Goal: Information Seeking & Learning: Learn about a topic

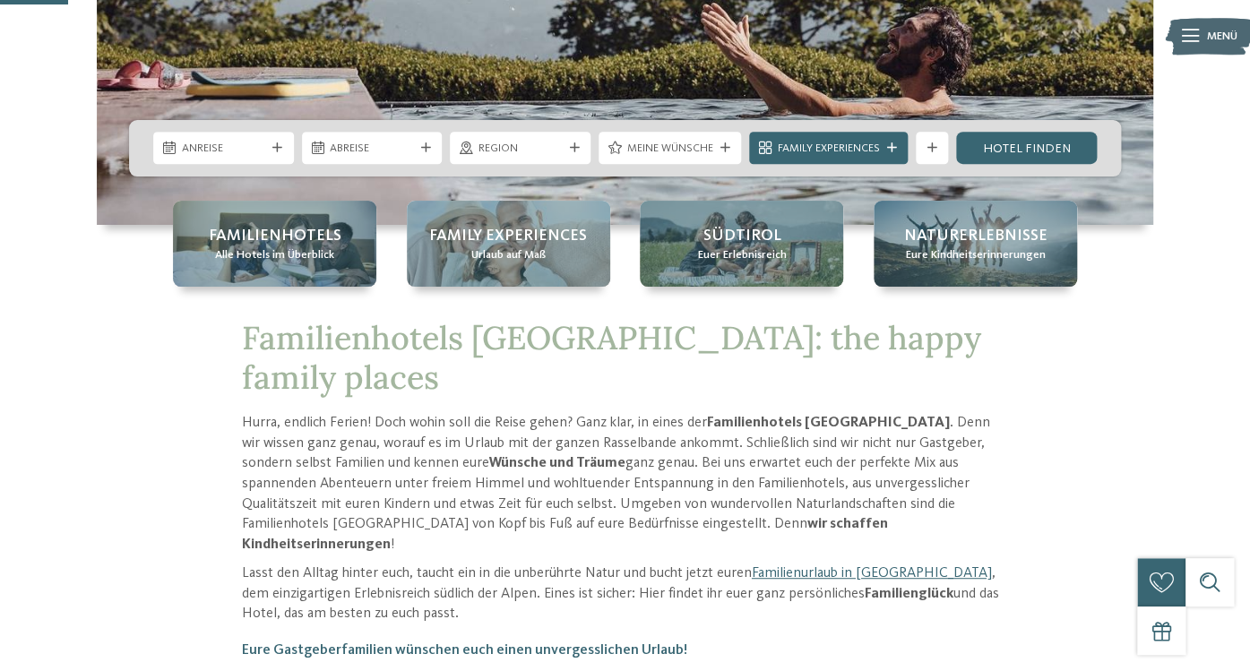
scroll to position [397, 0]
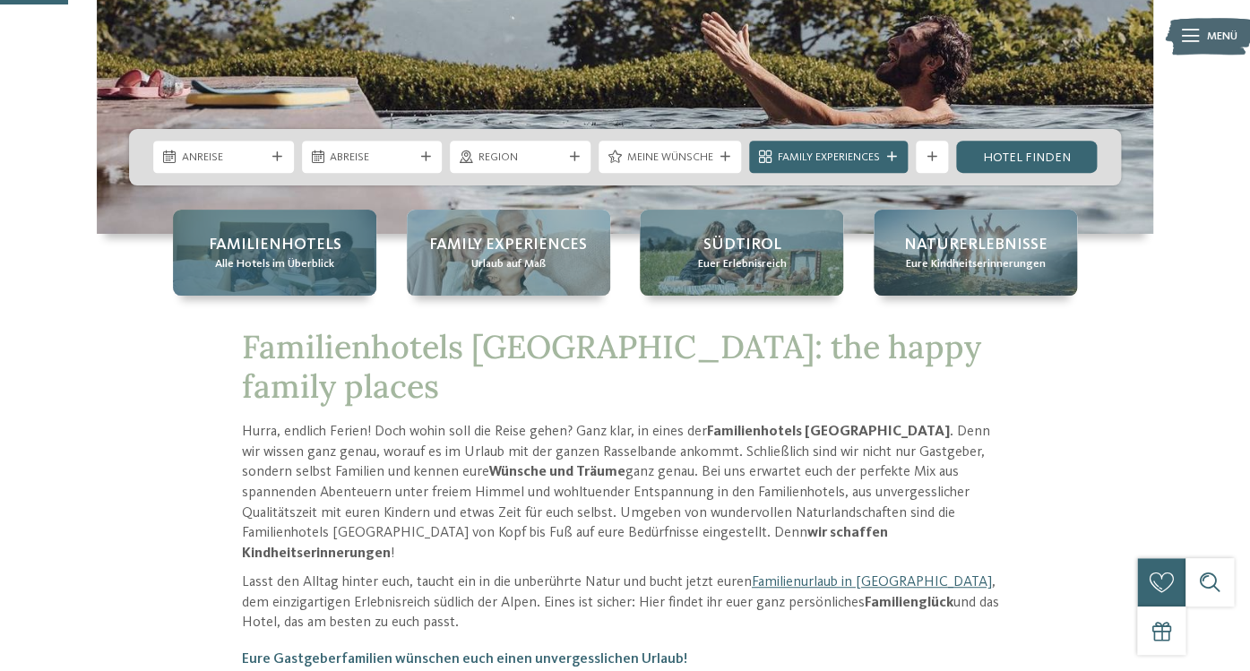
click at [279, 262] on span "Alle Hotels im Überblick" at bounding box center [274, 264] width 119 height 16
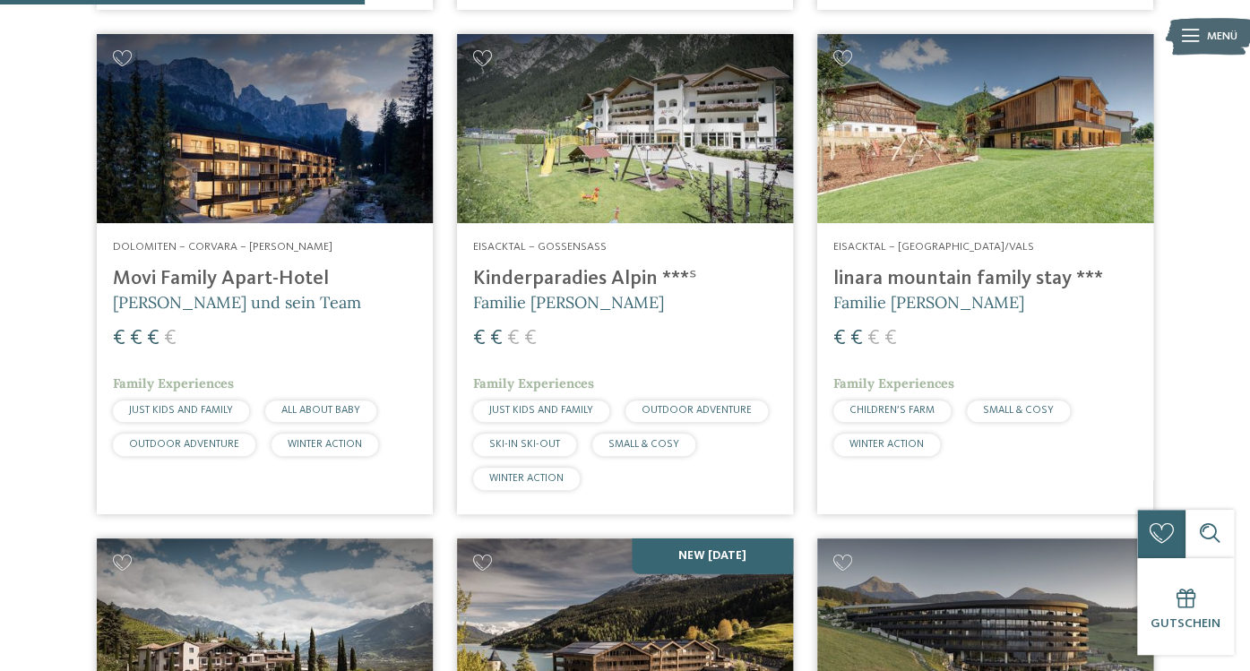
scroll to position [1585, 0]
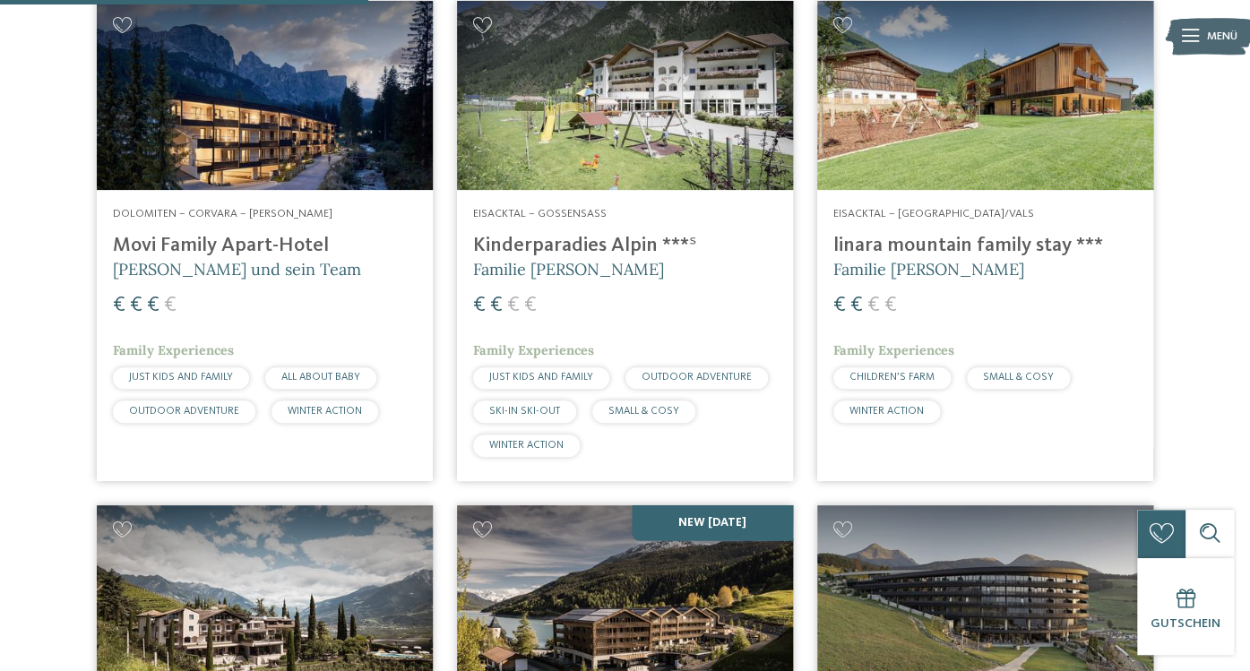
click at [240, 106] on img at bounding box center [265, 95] width 336 height 189
click at [269, 246] on h4 "Movi Family Apart-Hotel" at bounding box center [265, 246] width 304 height 24
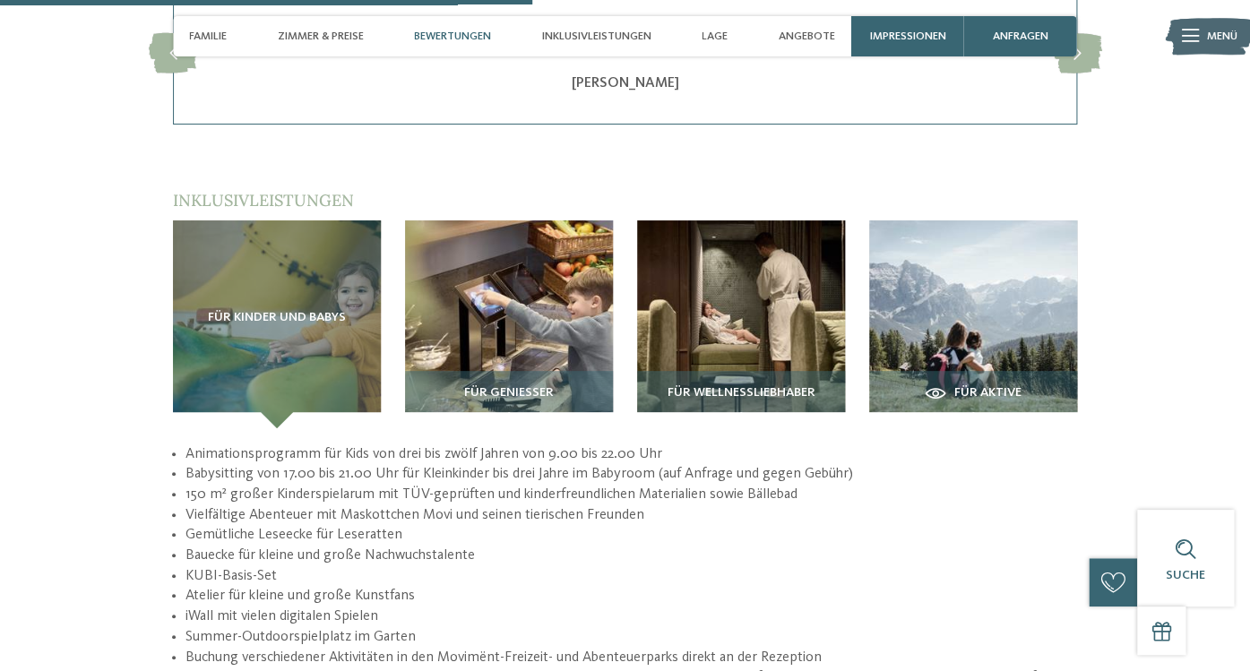
scroll to position [2487, 0]
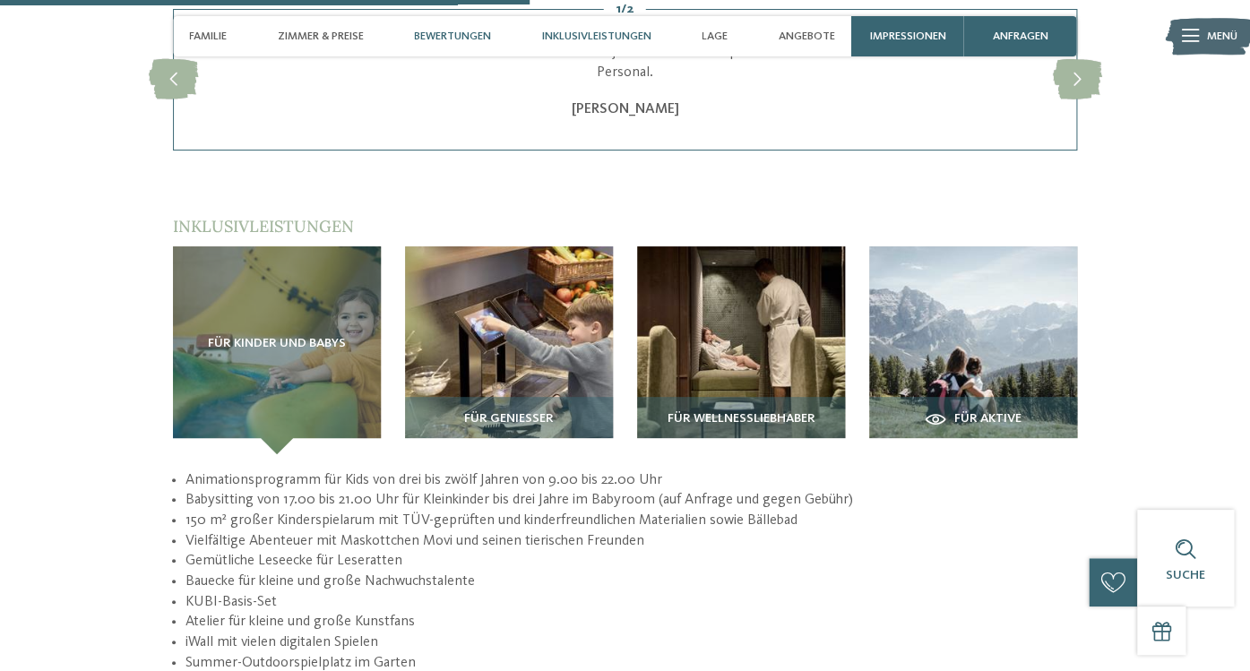
click at [610, 50] on div "Inklusivleistungen" at bounding box center [596, 36] width 125 height 40
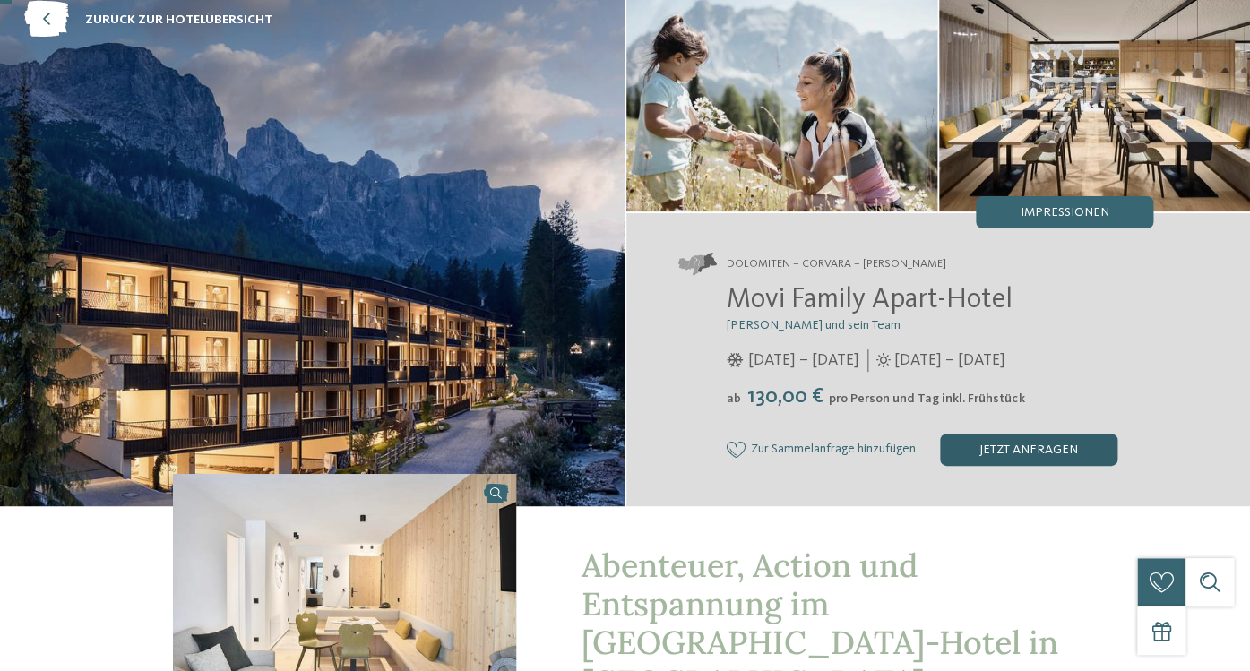
scroll to position [122, 0]
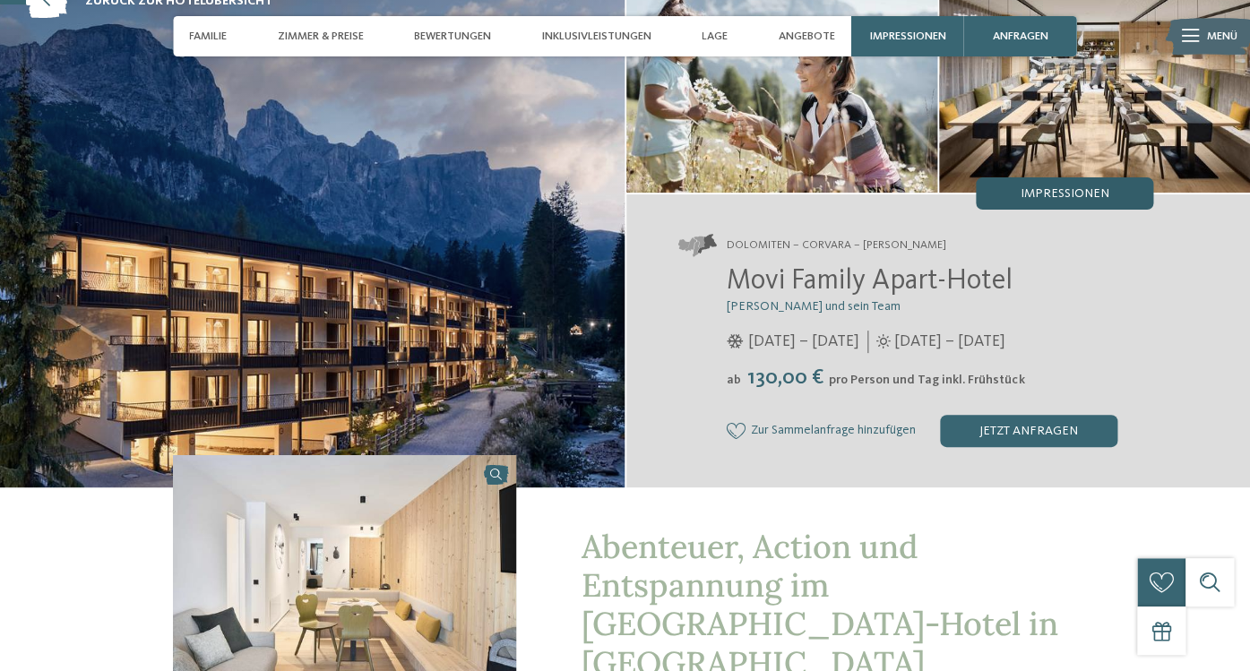
click at [1083, 197] on span "Impressionen" at bounding box center [1064, 193] width 89 height 13
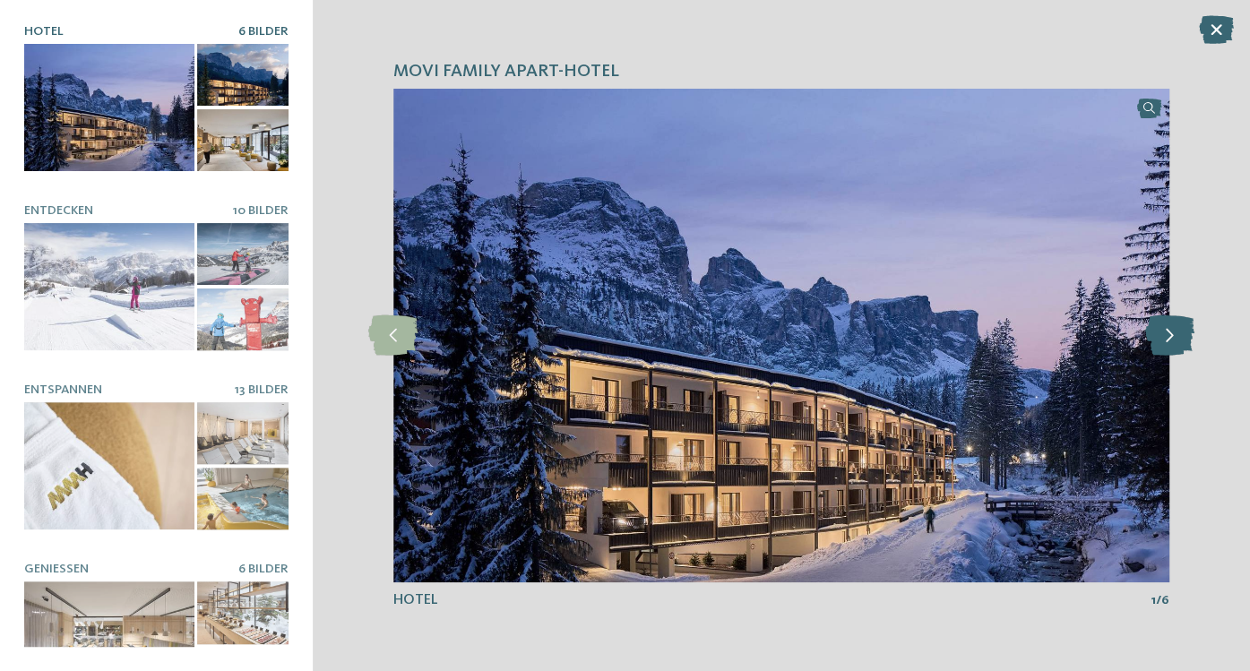
click at [1172, 332] on icon at bounding box center [1168, 335] width 49 height 40
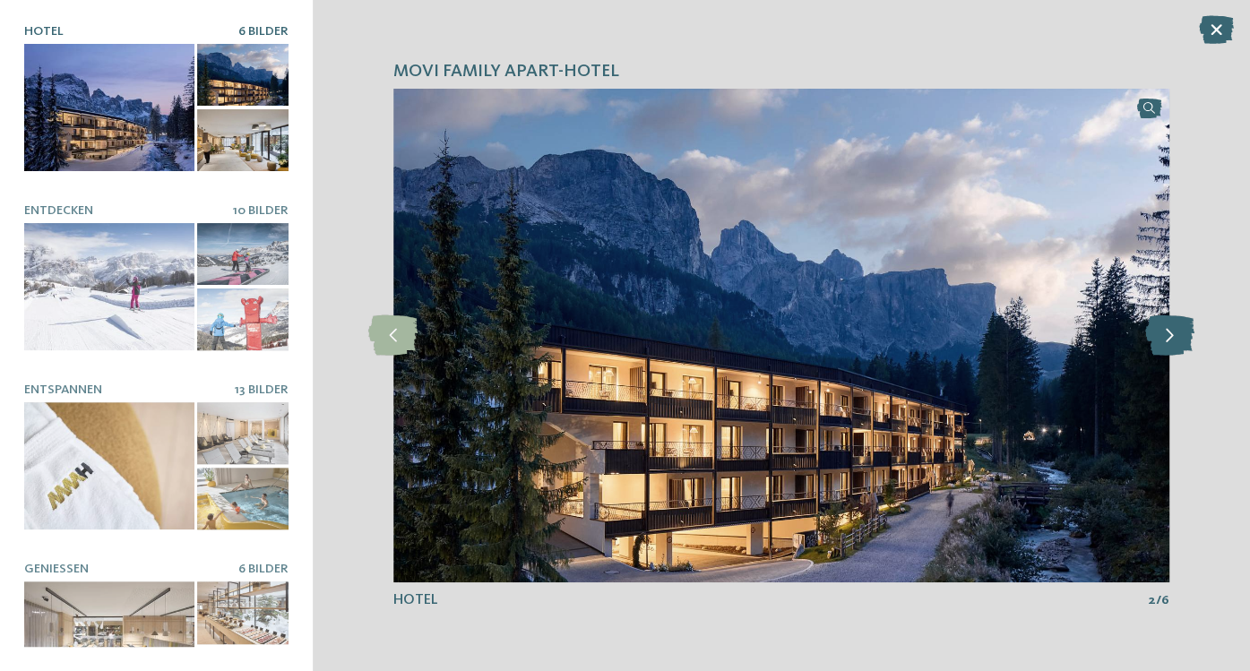
click at [1172, 332] on icon at bounding box center [1168, 335] width 49 height 40
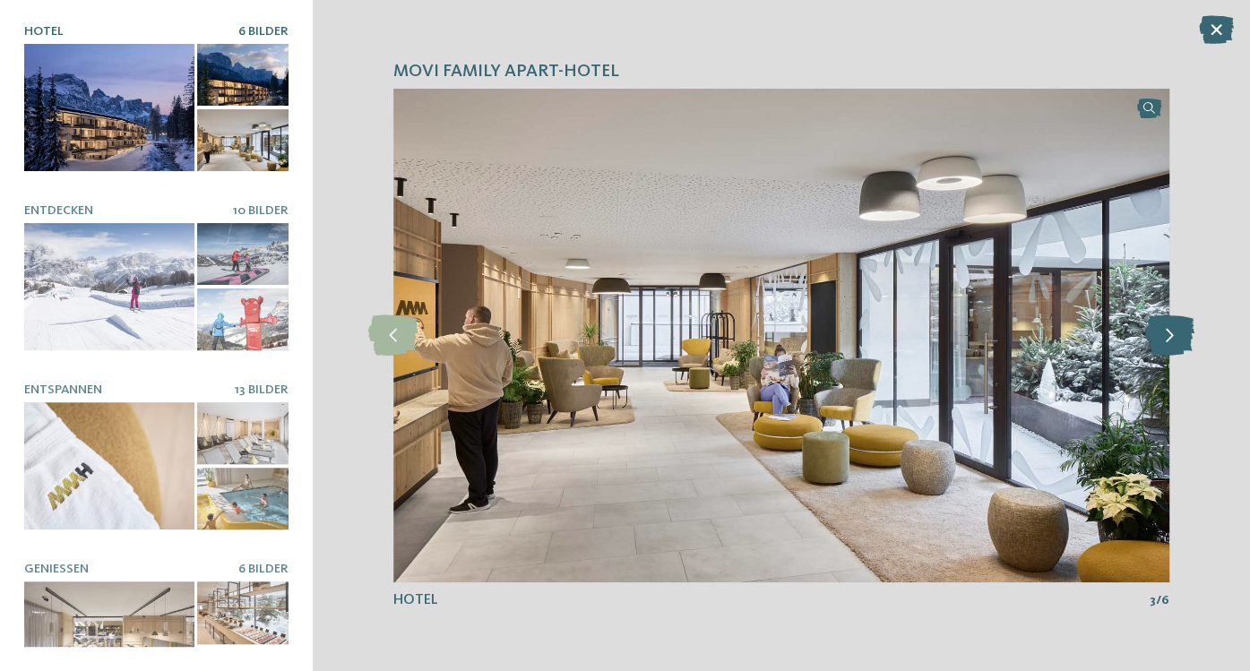
click at [1172, 332] on icon at bounding box center [1168, 335] width 49 height 40
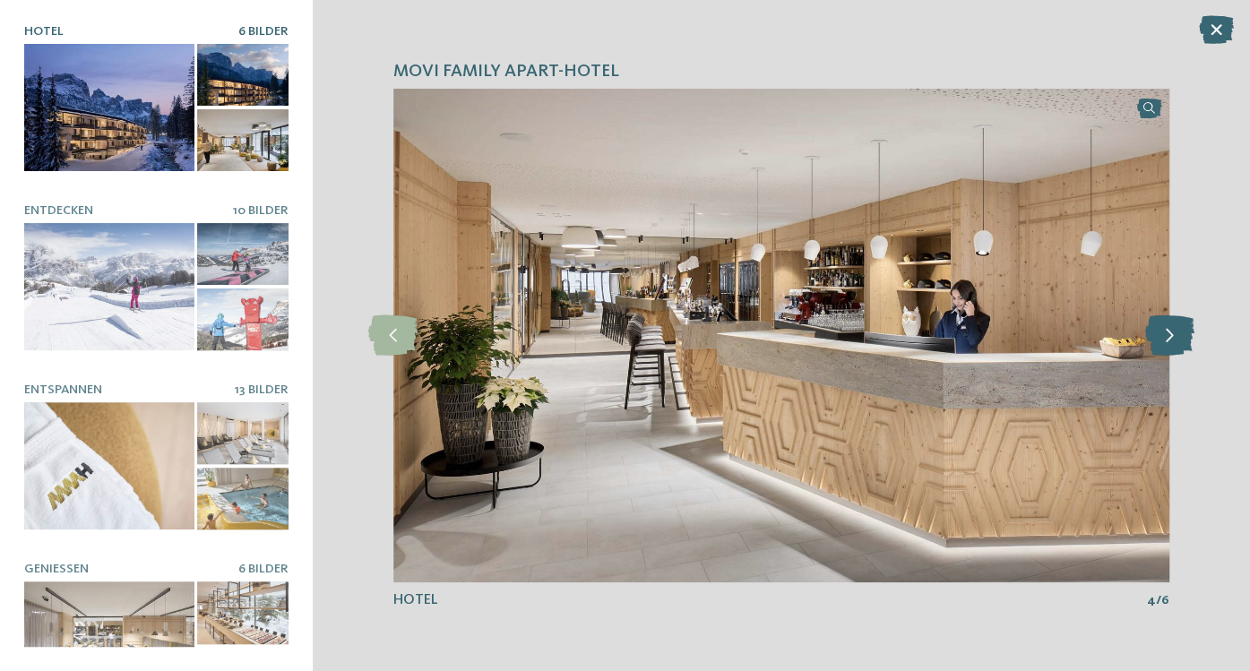
click at [1172, 332] on icon at bounding box center [1168, 335] width 49 height 40
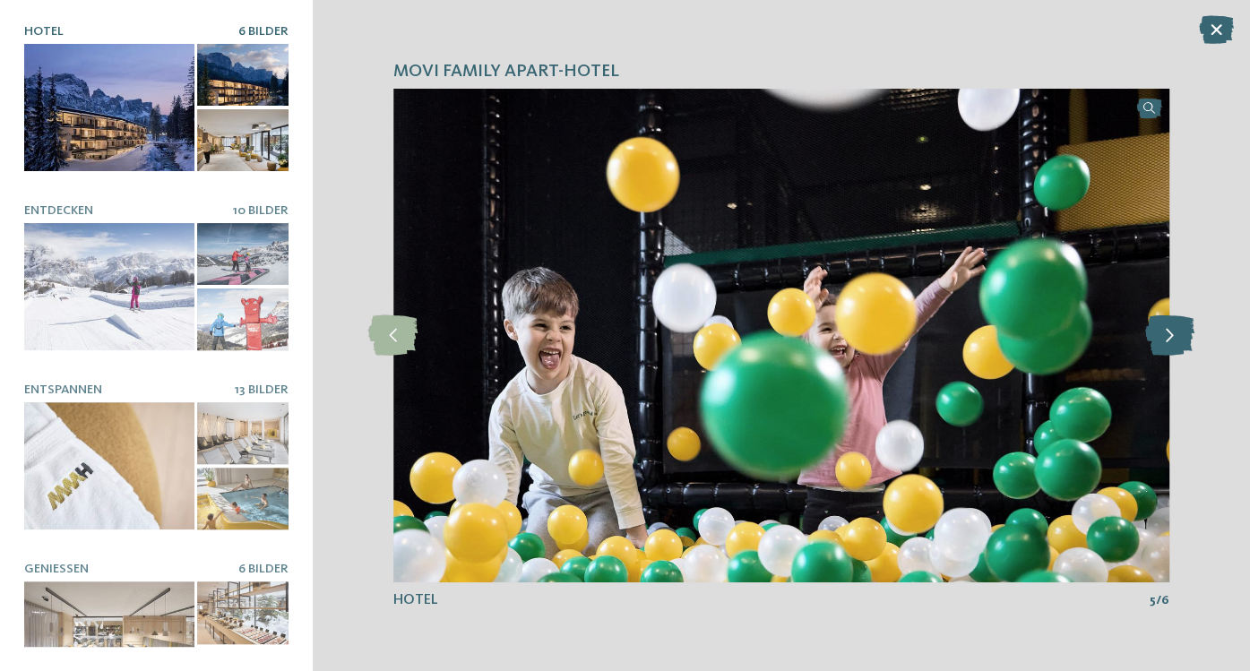
click at [1172, 332] on icon at bounding box center [1168, 335] width 49 height 40
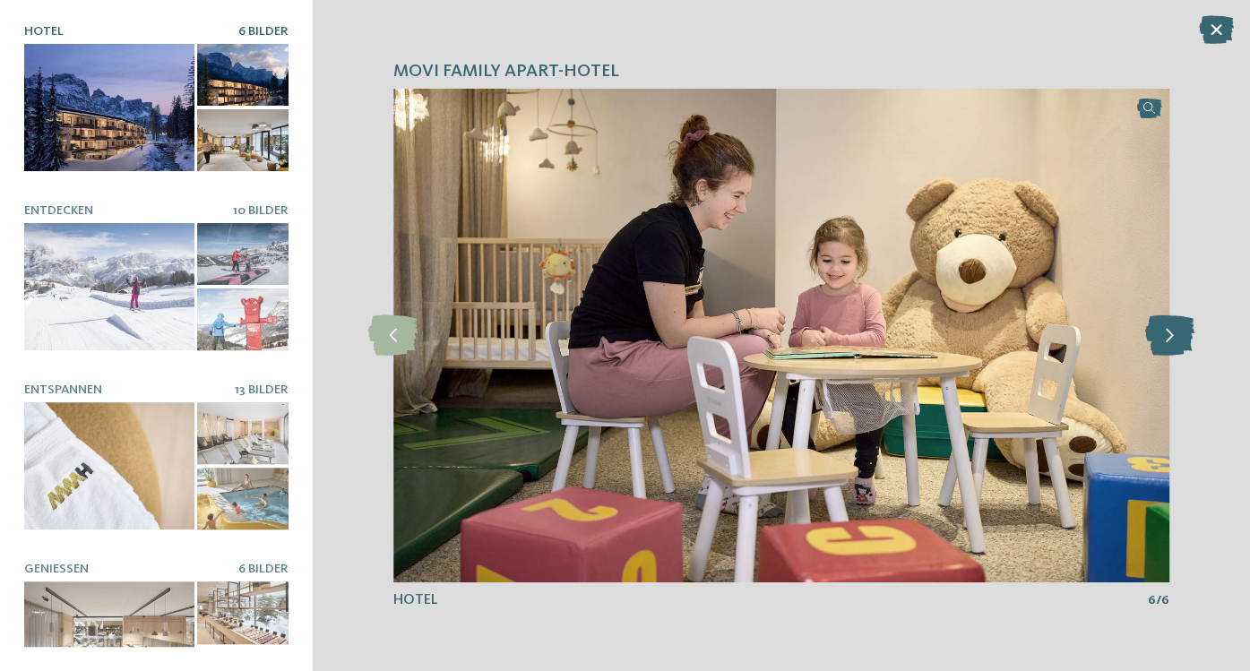
click at [1172, 332] on icon at bounding box center [1168, 335] width 49 height 40
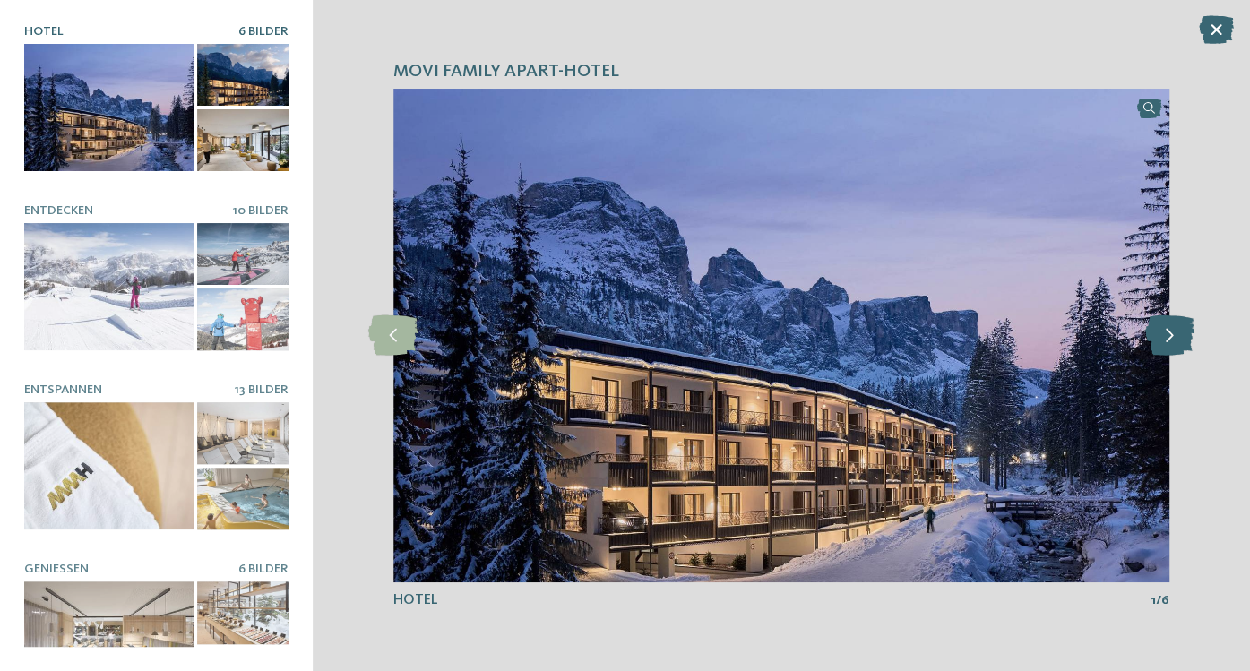
click at [1172, 332] on icon at bounding box center [1168, 335] width 49 height 40
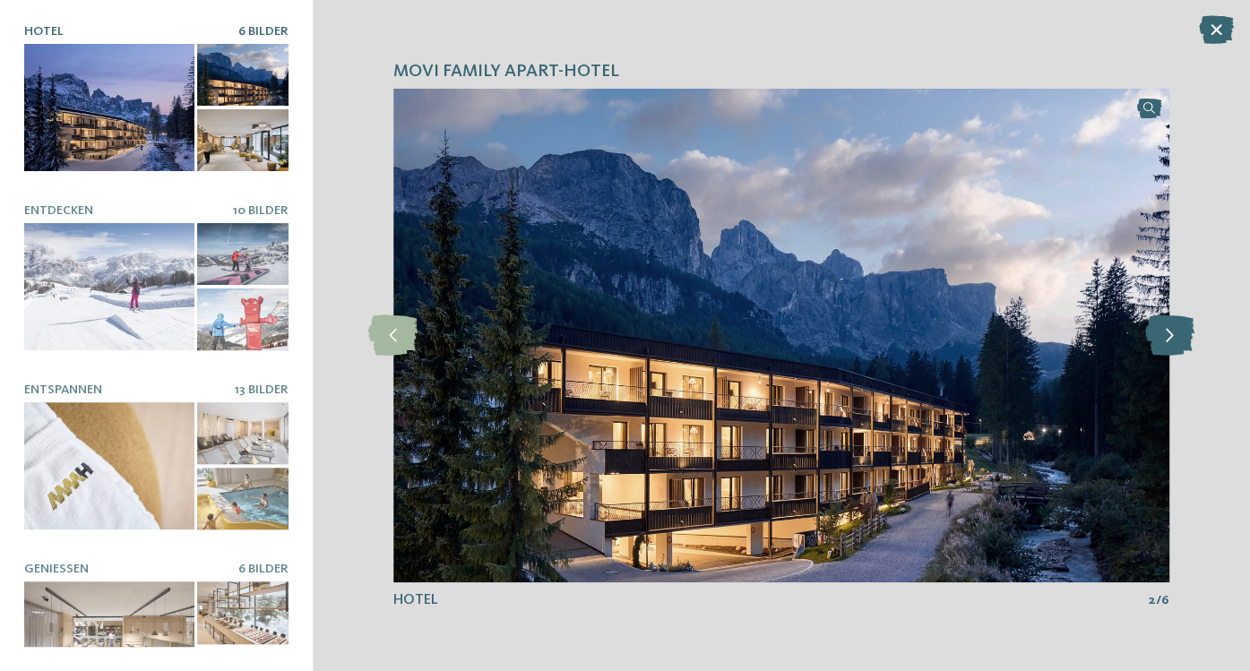
click at [1172, 332] on icon at bounding box center [1168, 335] width 49 height 40
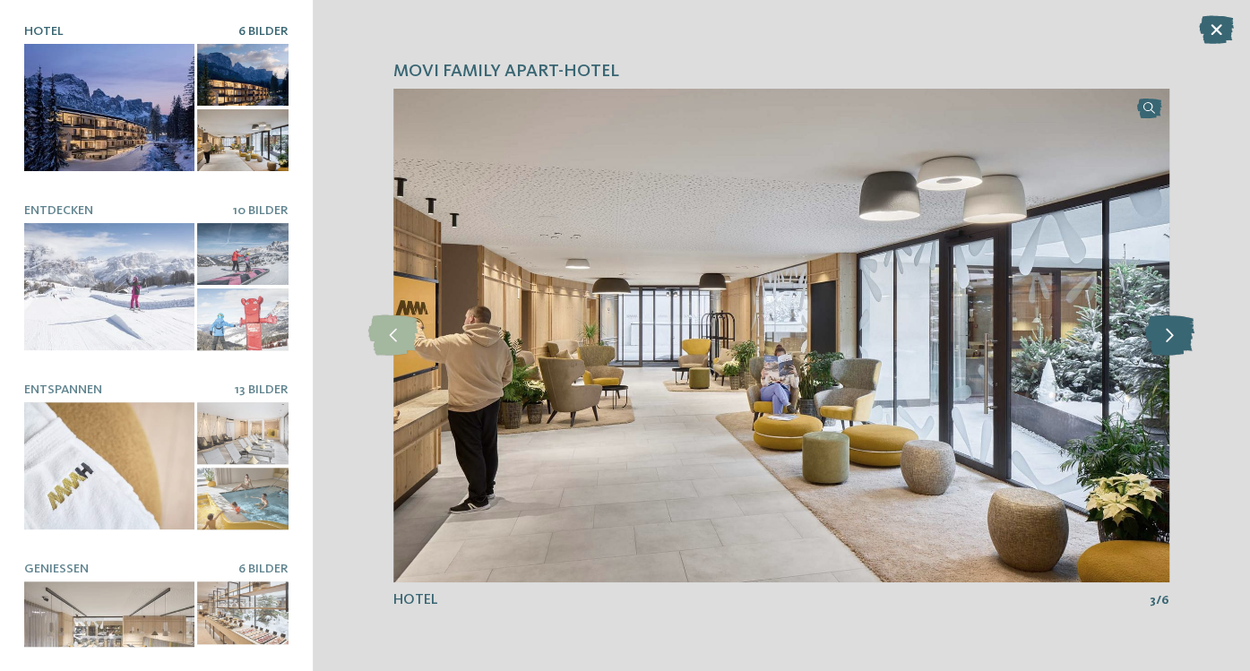
click at [1172, 332] on icon at bounding box center [1168, 335] width 49 height 40
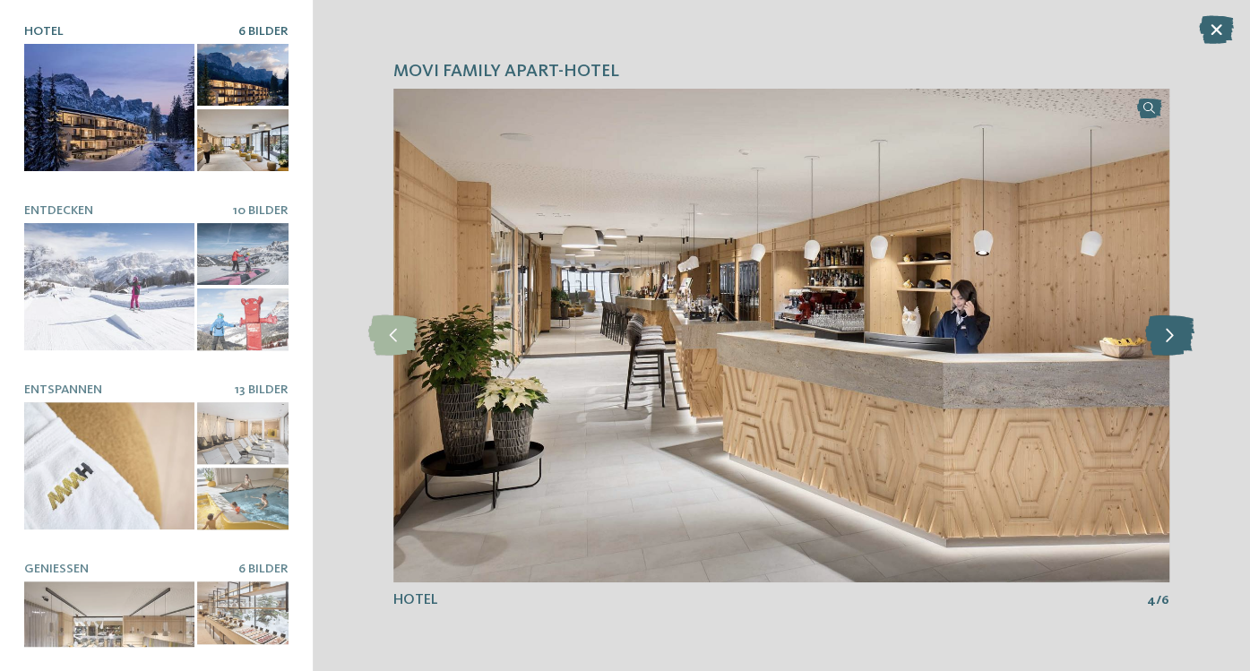
click at [1172, 332] on icon at bounding box center [1168, 335] width 49 height 40
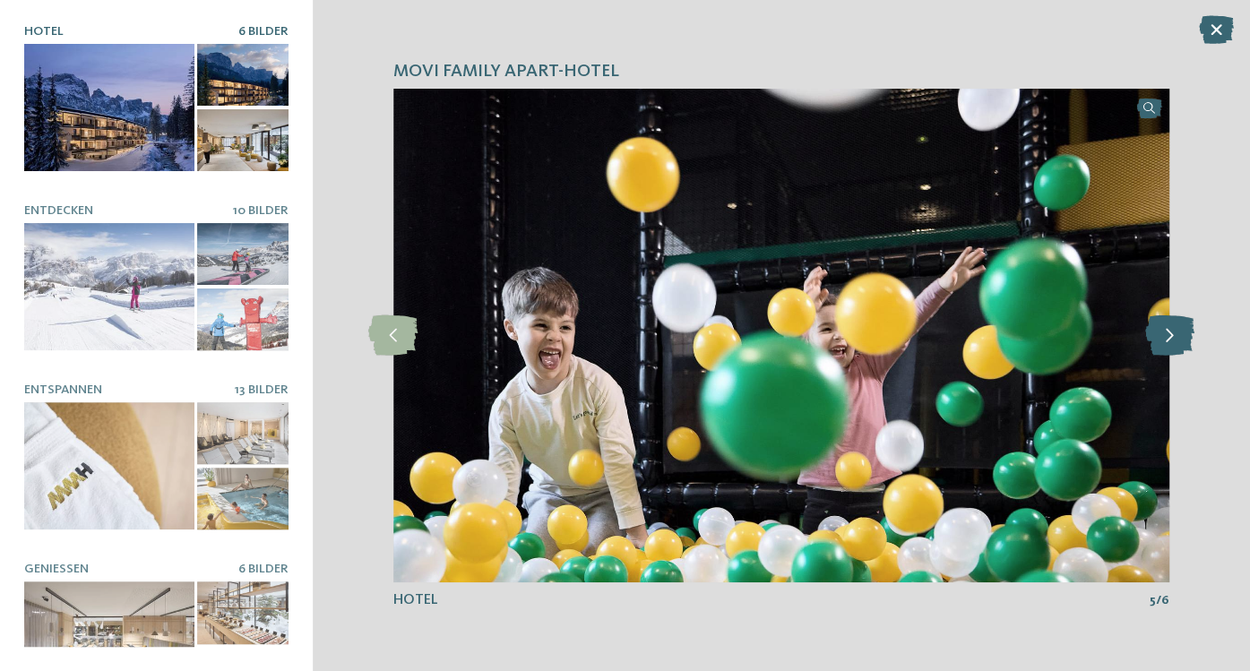
click at [1172, 332] on icon at bounding box center [1168, 335] width 49 height 40
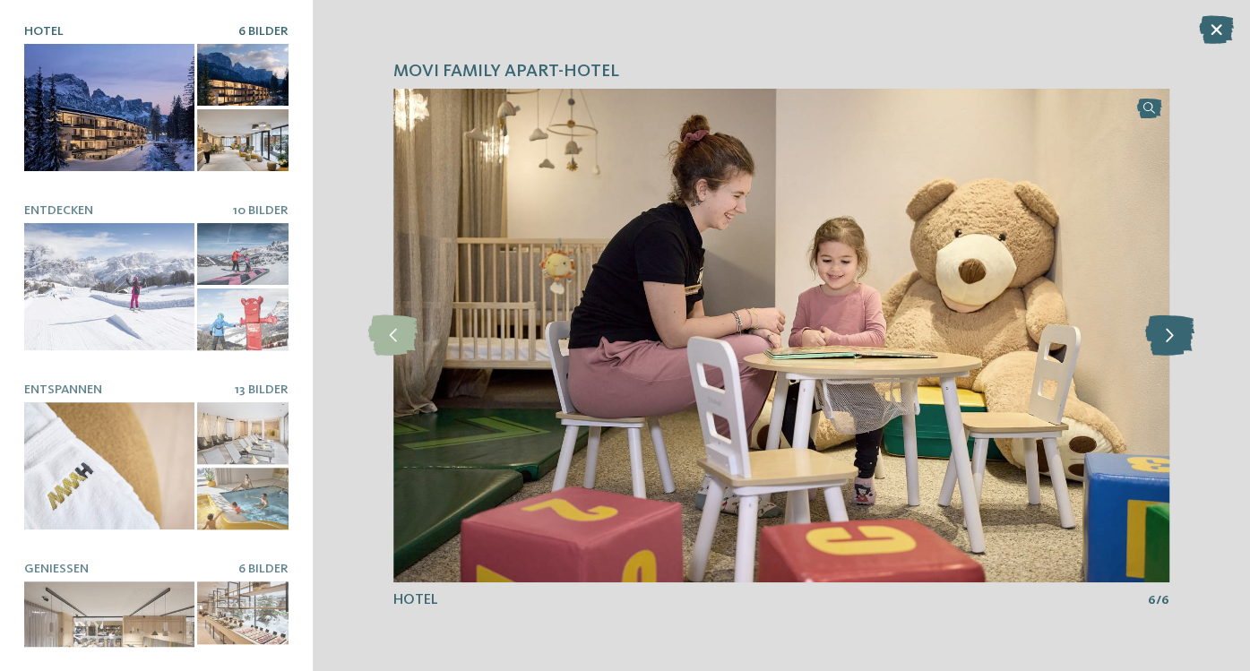
click at [1172, 332] on icon at bounding box center [1168, 335] width 49 height 40
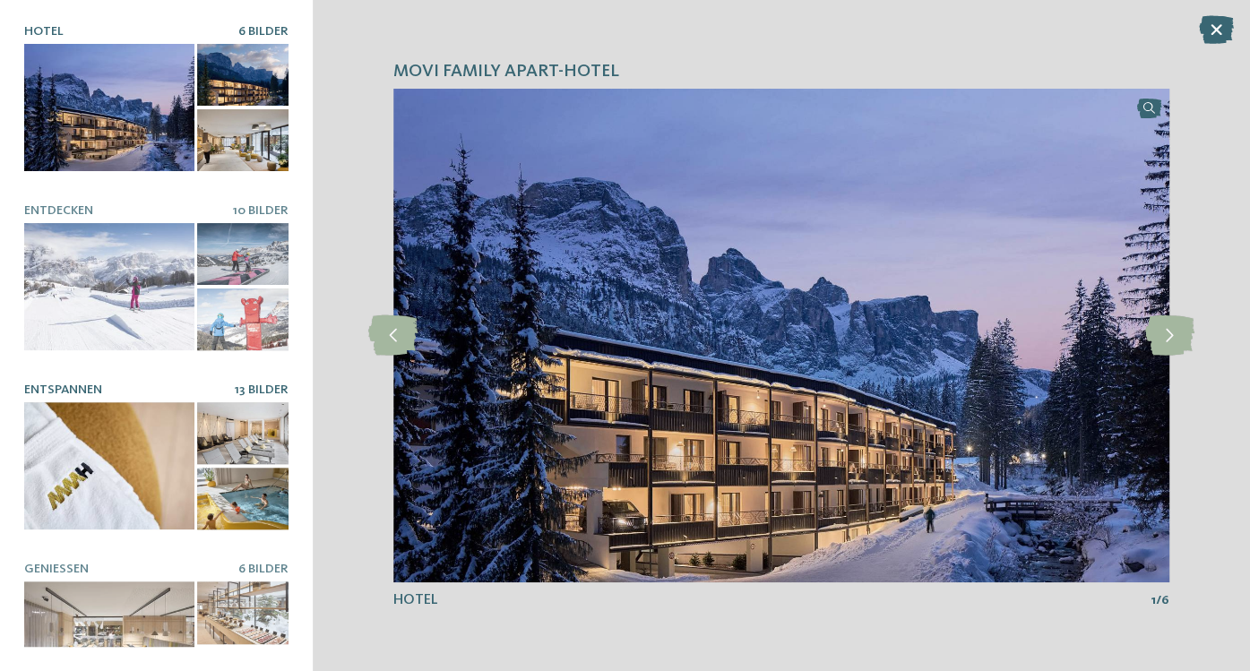
click at [83, 470] on div at bounding box center [109, 465] width 170 height 127
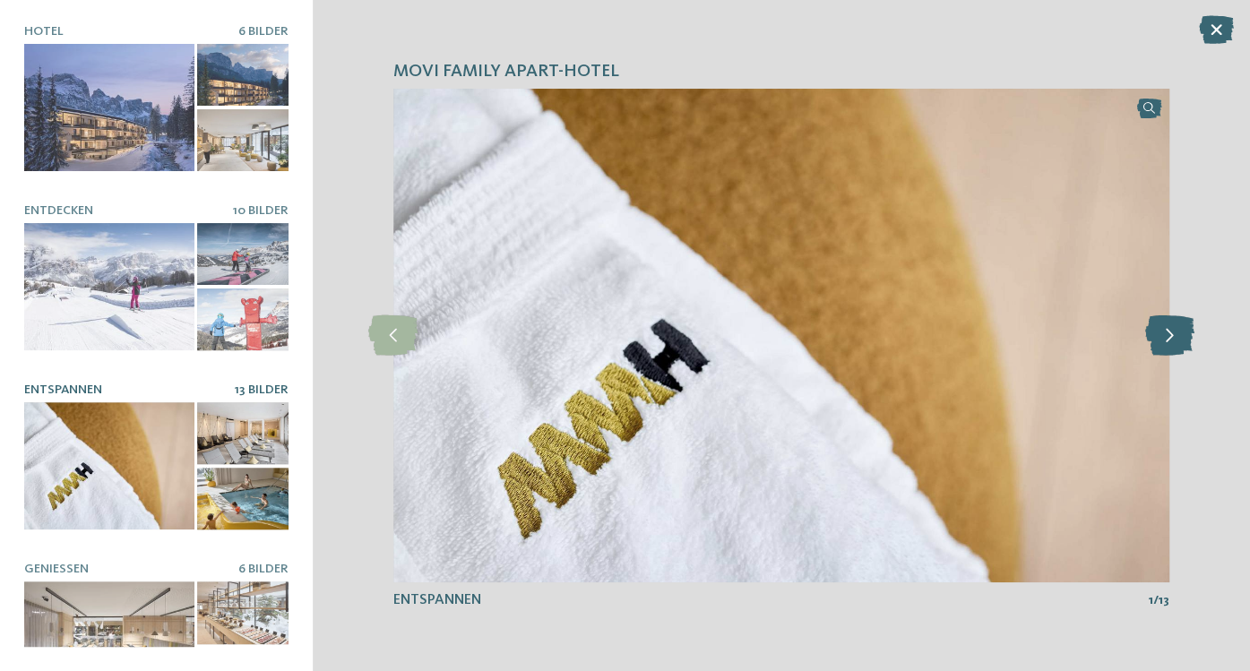
click at [1177, 341] on icon at bounding box center [1168, 335] width 49 height 40
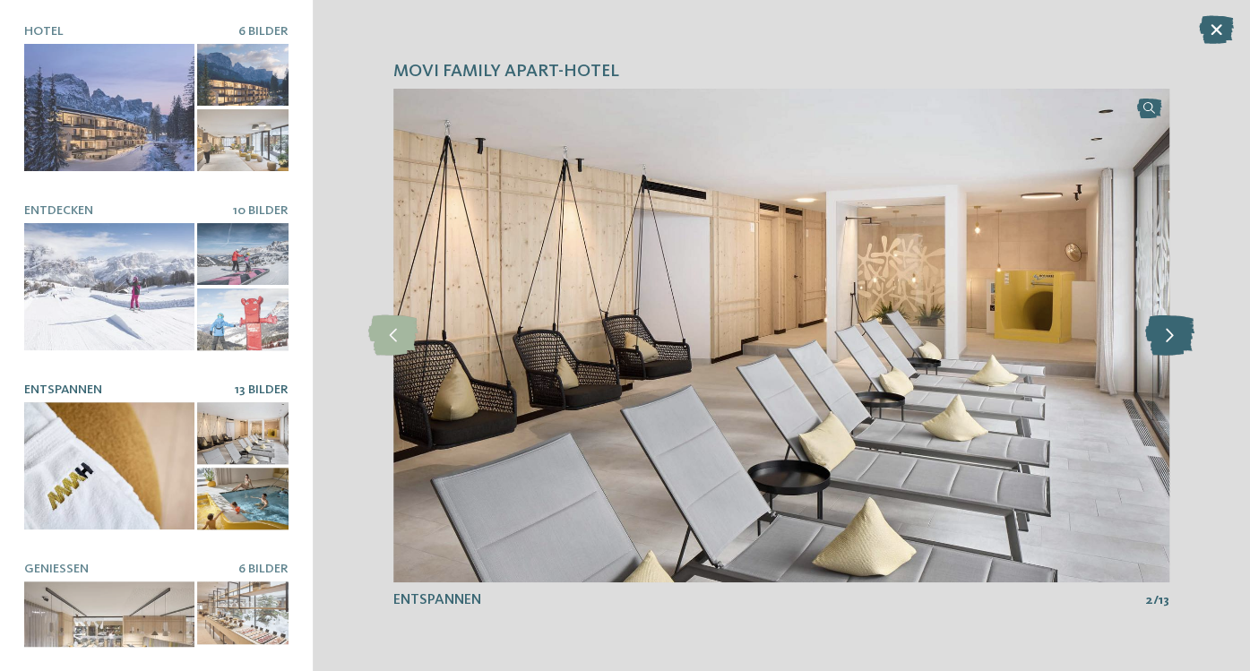
click at [1177, 341] on icon at bounding box center [1168, 335] width 49 height 40
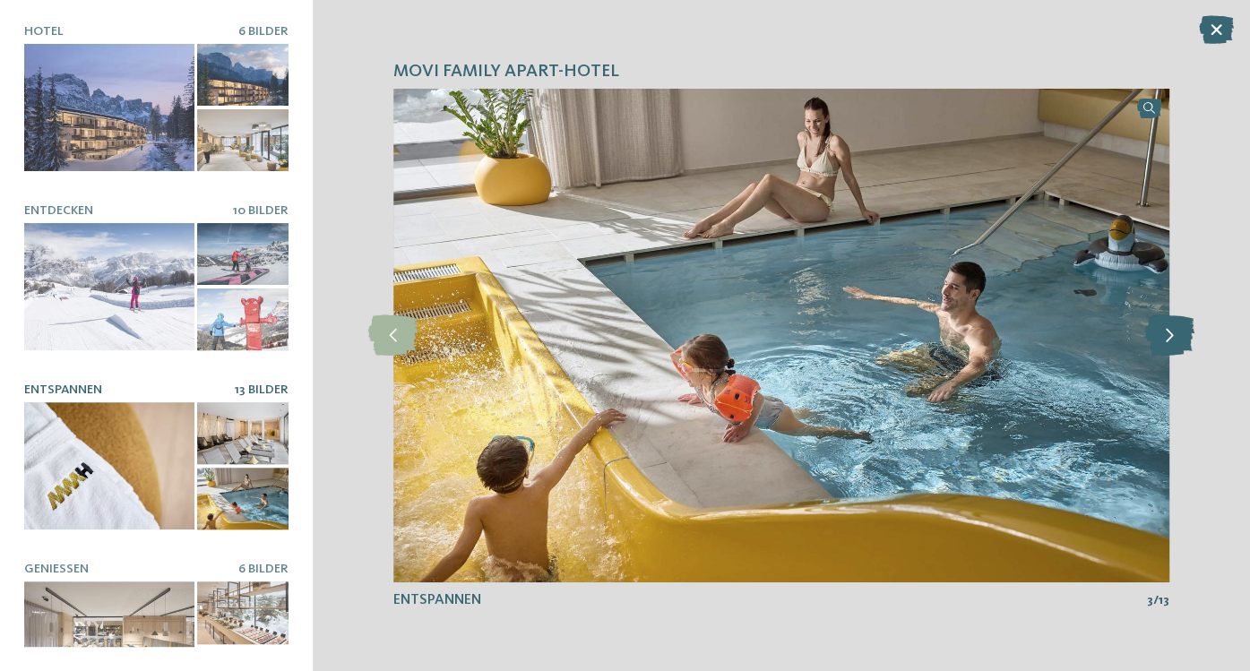
click at [1177, 341] on icon at bounding box center [1168, 335] width 49 height 40
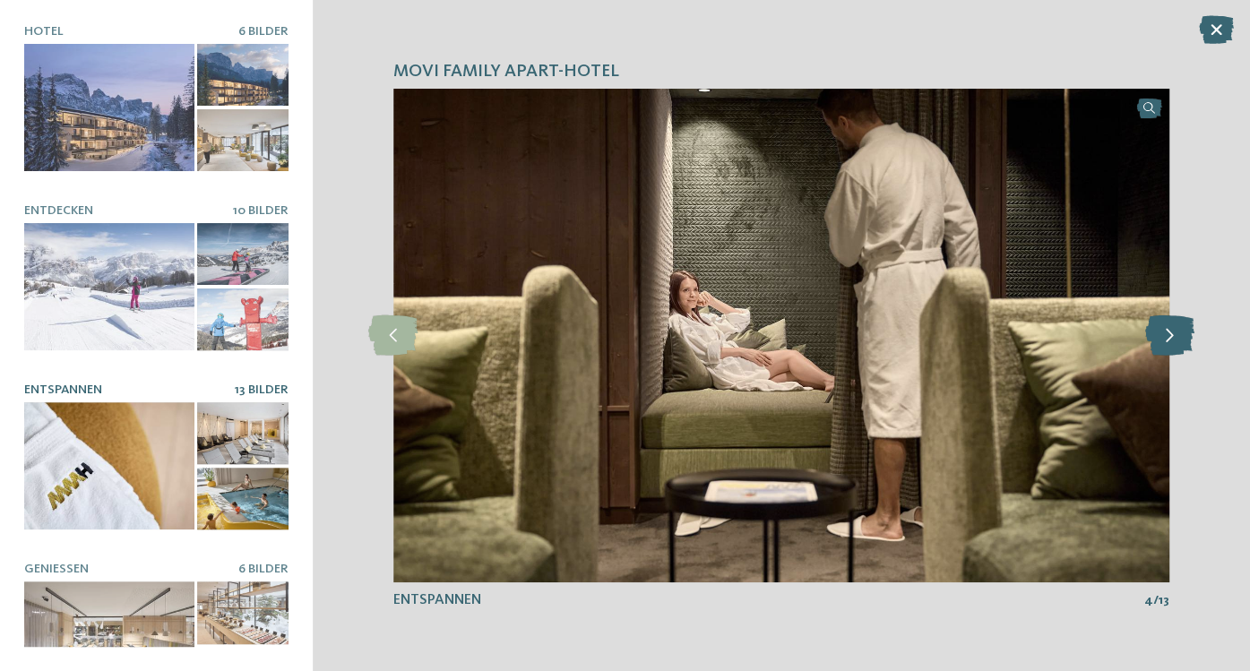
click at [1177, 341] on icon at bounding box center [1168, 335] width 49 height 40
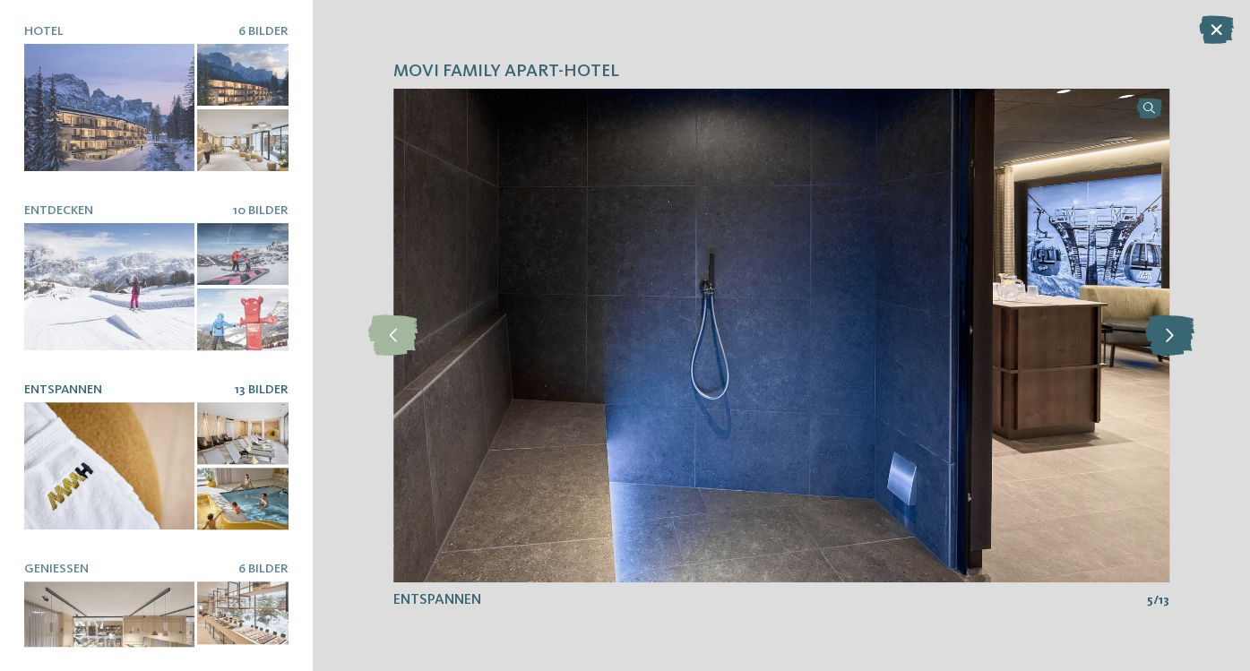
click at [1177, 341] on icon at bounding box center [1168, 335] width 49 height 40
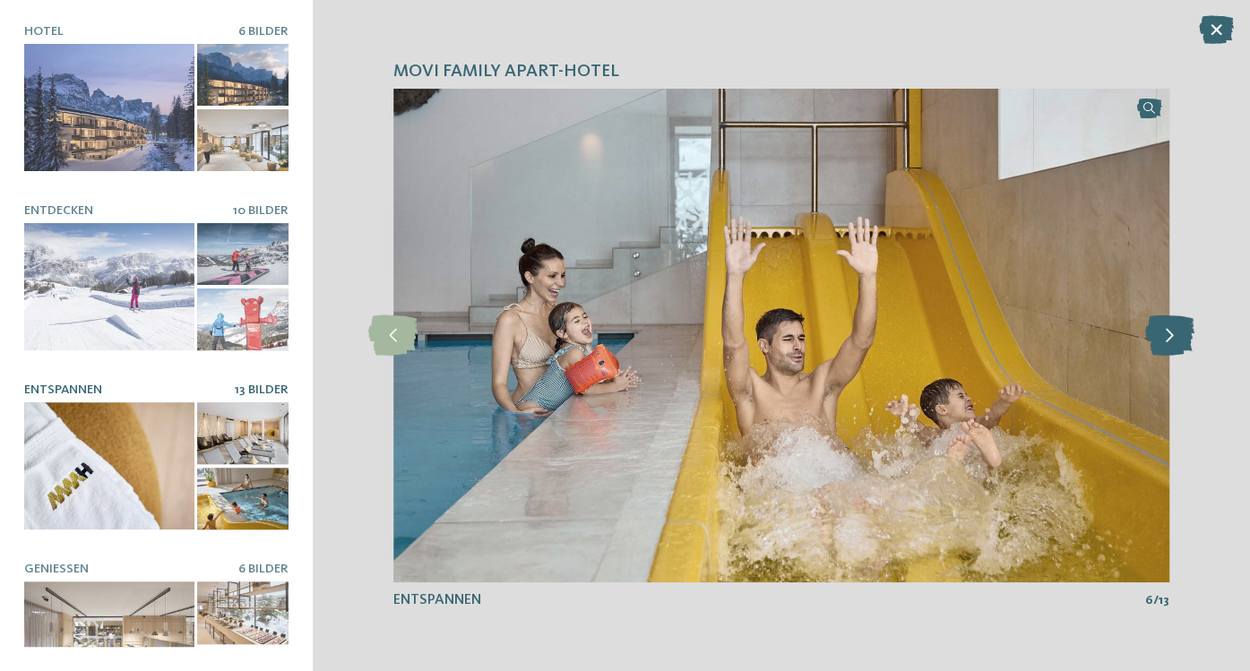
click at [1177, 341] on icon at bounding box center [1168, 335] width 49 height 40
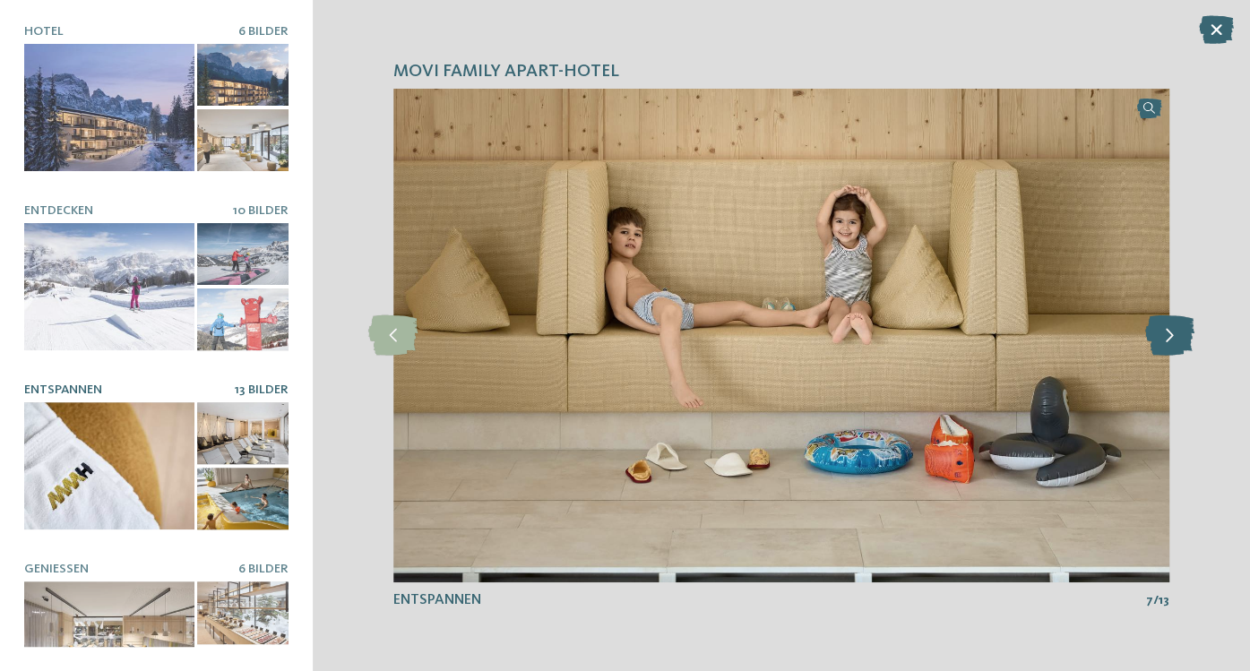
click at [1177, 341] on icon at bounding box center [1168, 335] width 49 height 40
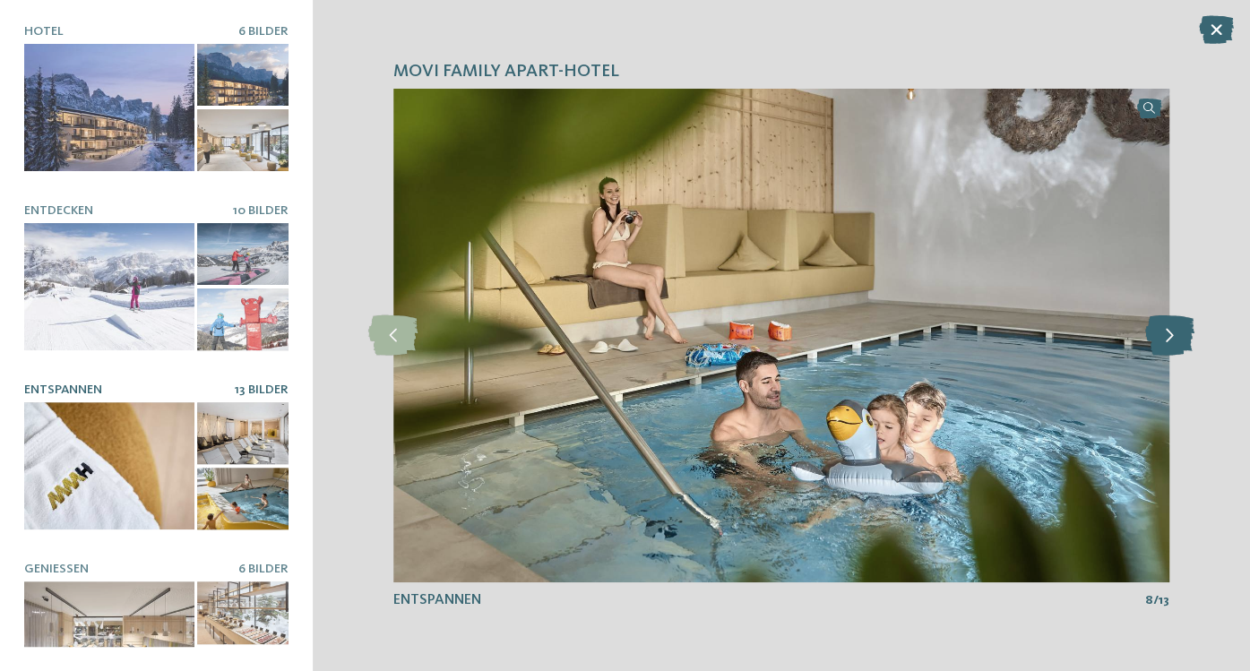
click at [1177, 341] on icon at bounding box center [1168, 335] width 49 height 40
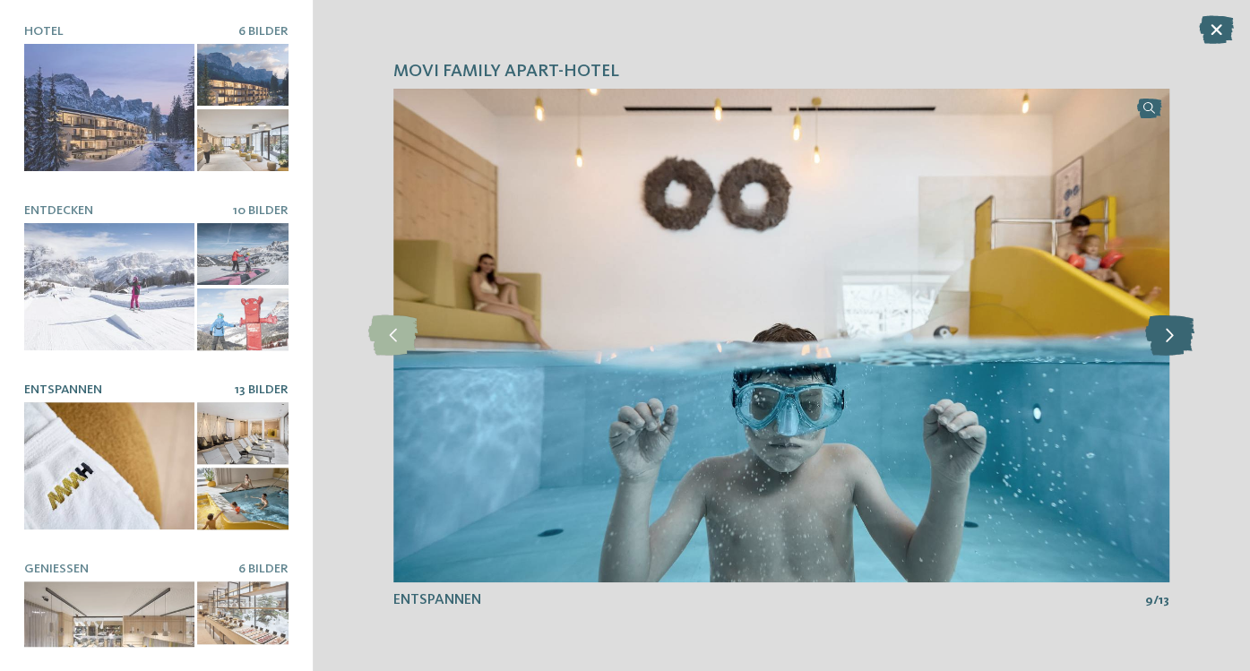
click at [1177, 341] on icon at bounding box center [1168, 335] width 49 height 40
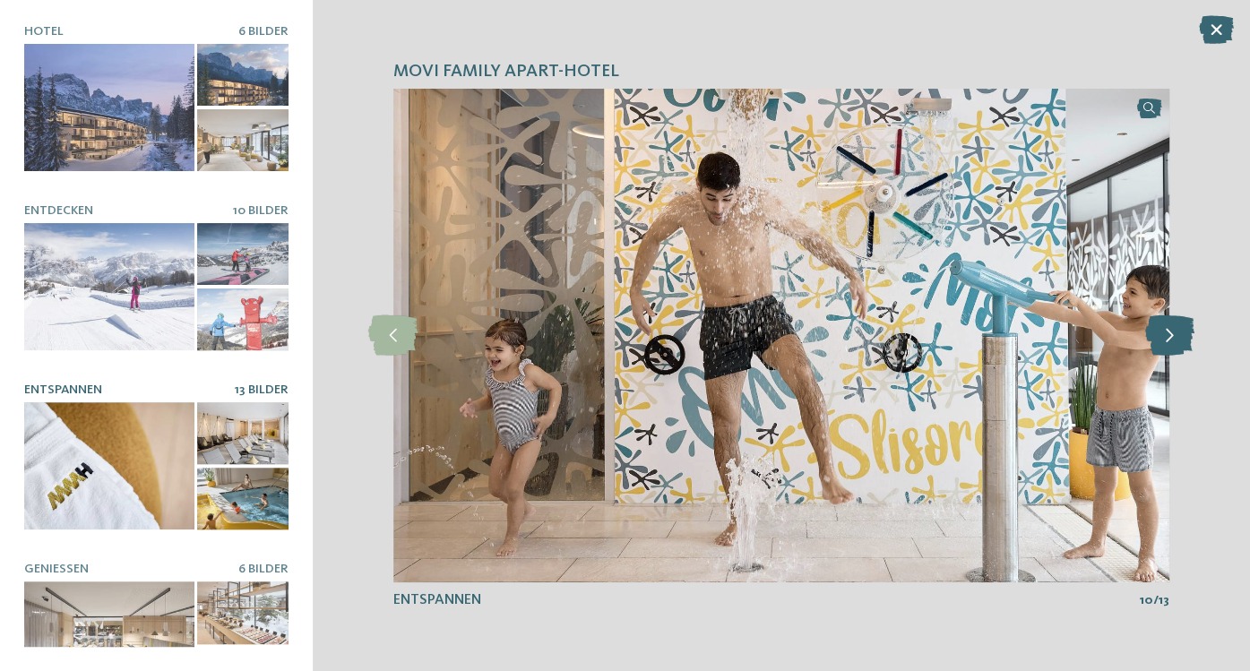
click at [1177, 341] on icon at bounding box center [1168, 335] width 49 height 40
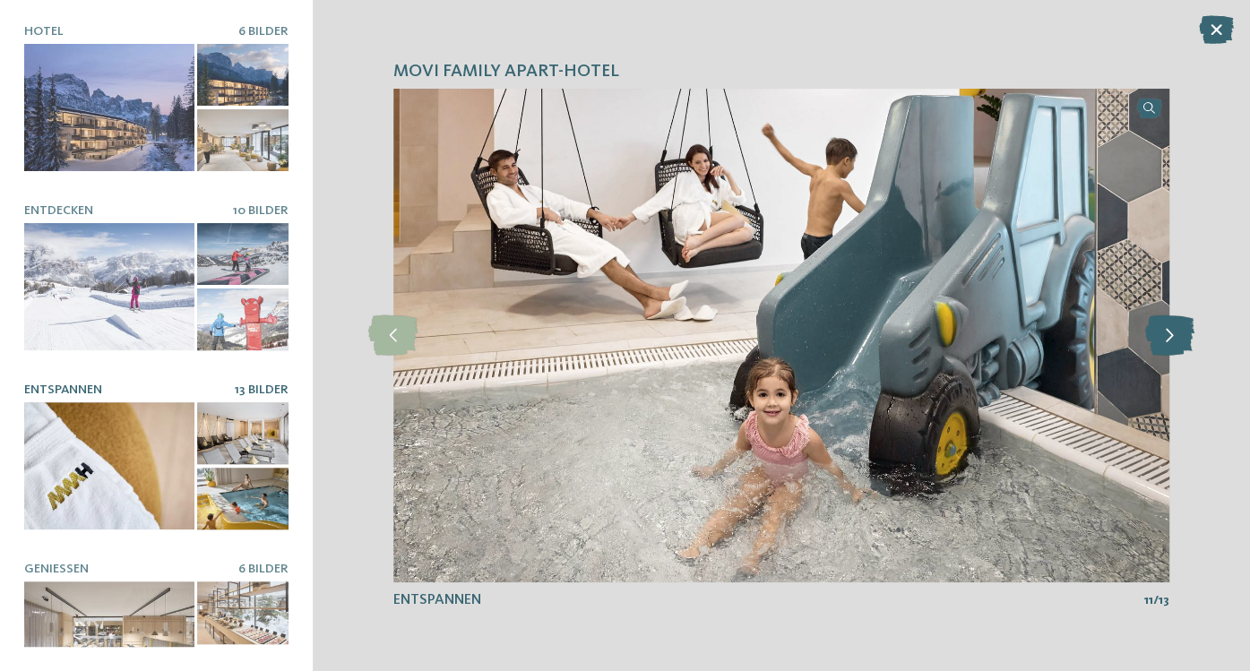
click at [1177, 341] on icon at bounding box center [1168, 335] width 49 height 40
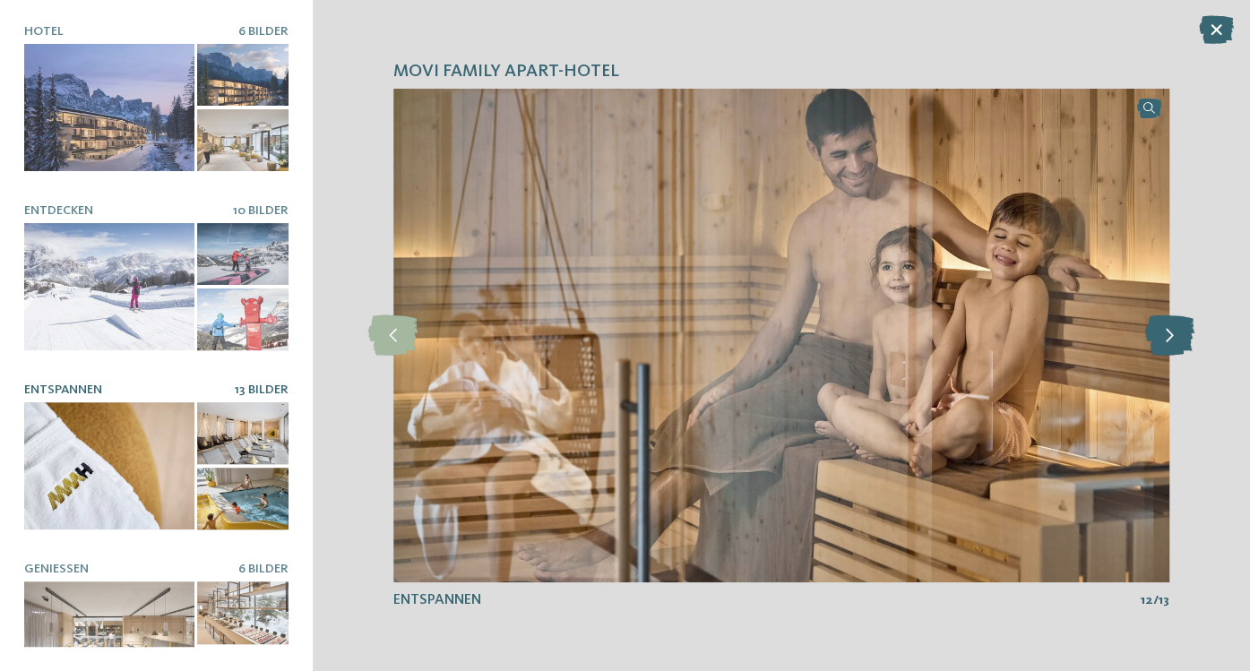
click at [1177, 341] on icon at bounding box center [1168, 335] width 49 height 40
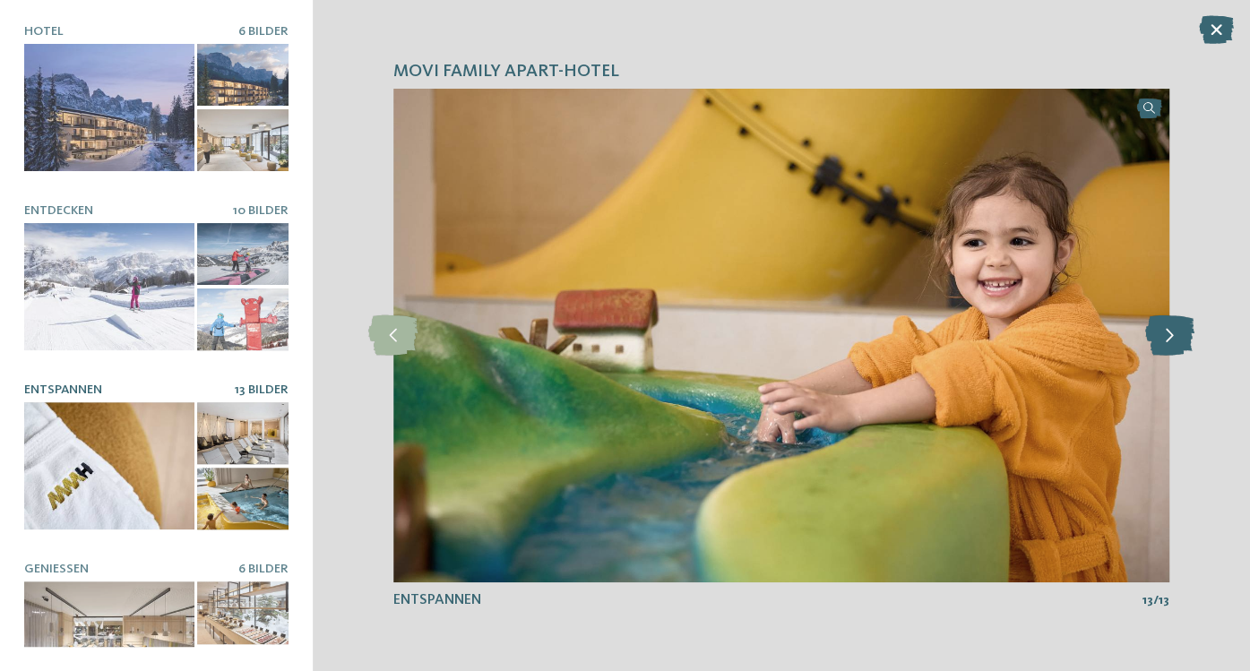
click at [1177, 341] on icon at bounding box center [1168, 335] width 49 height 40
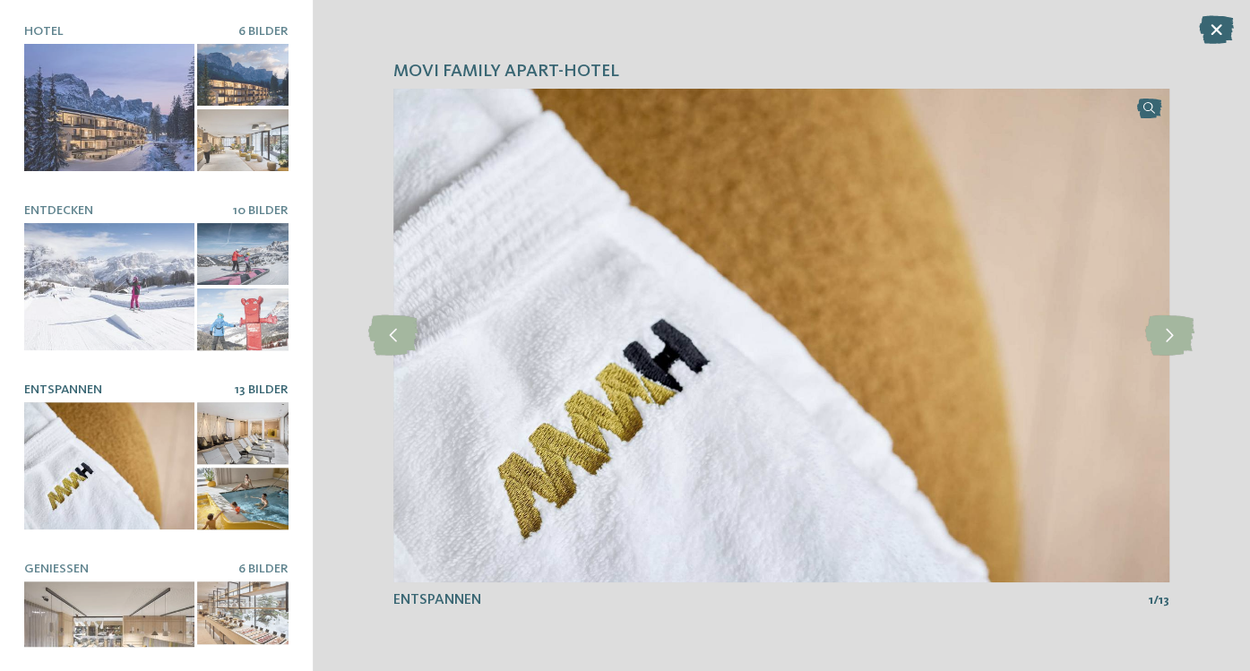
click at [1237, 17] on div "Movi Family Apart-Hotel slide 1 of 6 1" at bounding box center [781, 335] width 937 height 671
click at [1210, 37] on icon at bounding box center [1216, 29] width 35 height 29
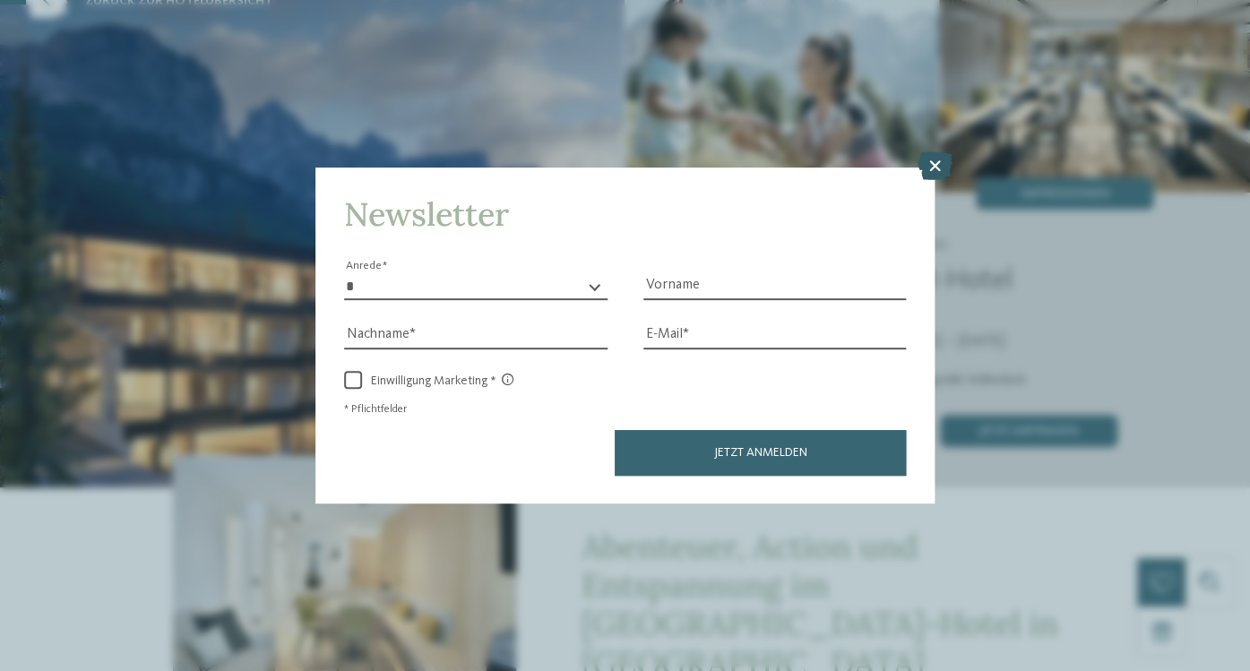
click at [941, 171] on icon at bounding box center [934, 165] width 35 height 29
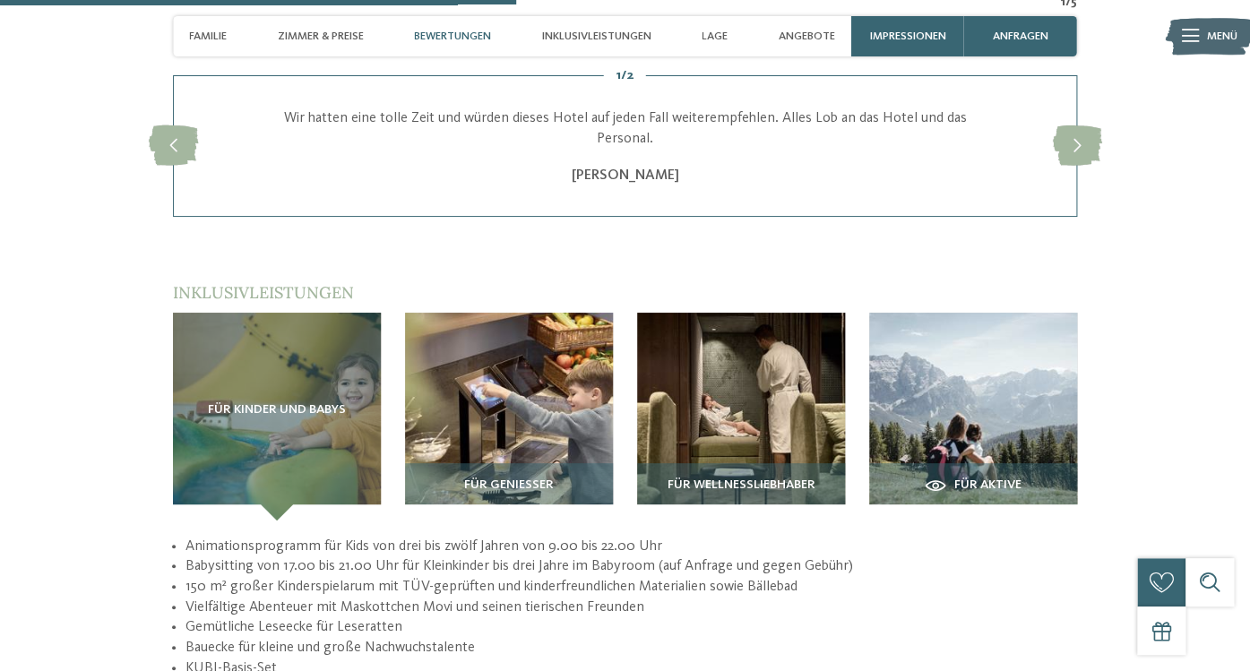
scroll to position [2430, 0]
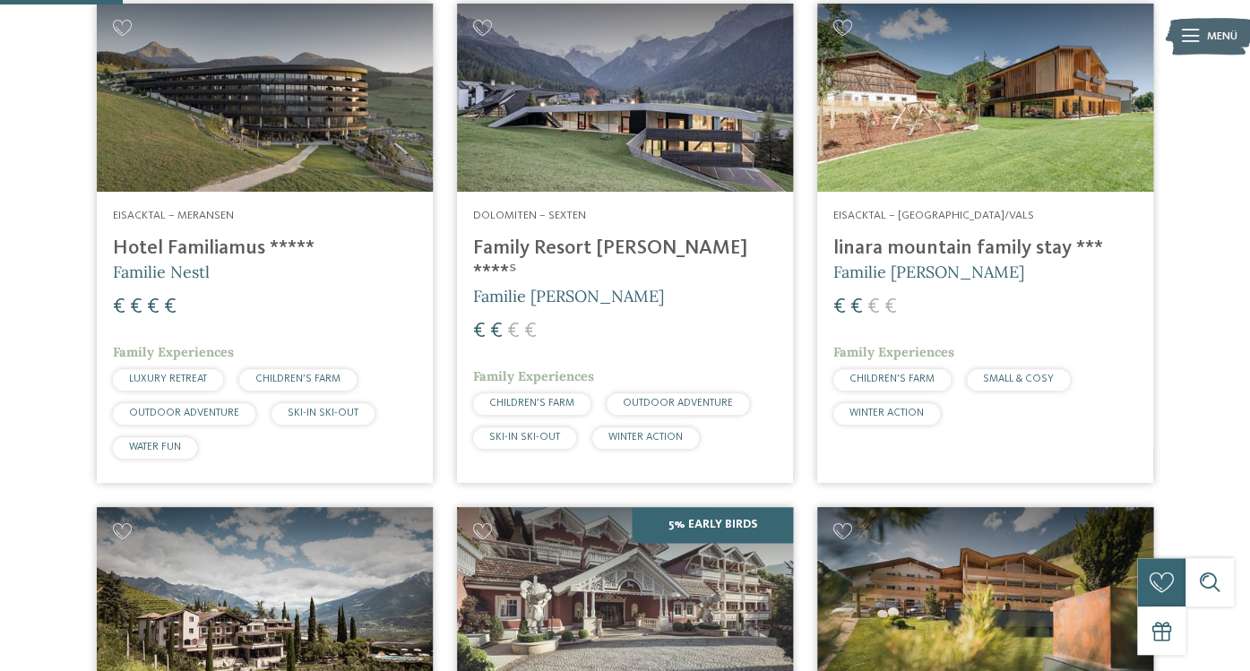
scroll to position [540, 0]
